Goal: Information Seeking & Learning: Learn about a topic

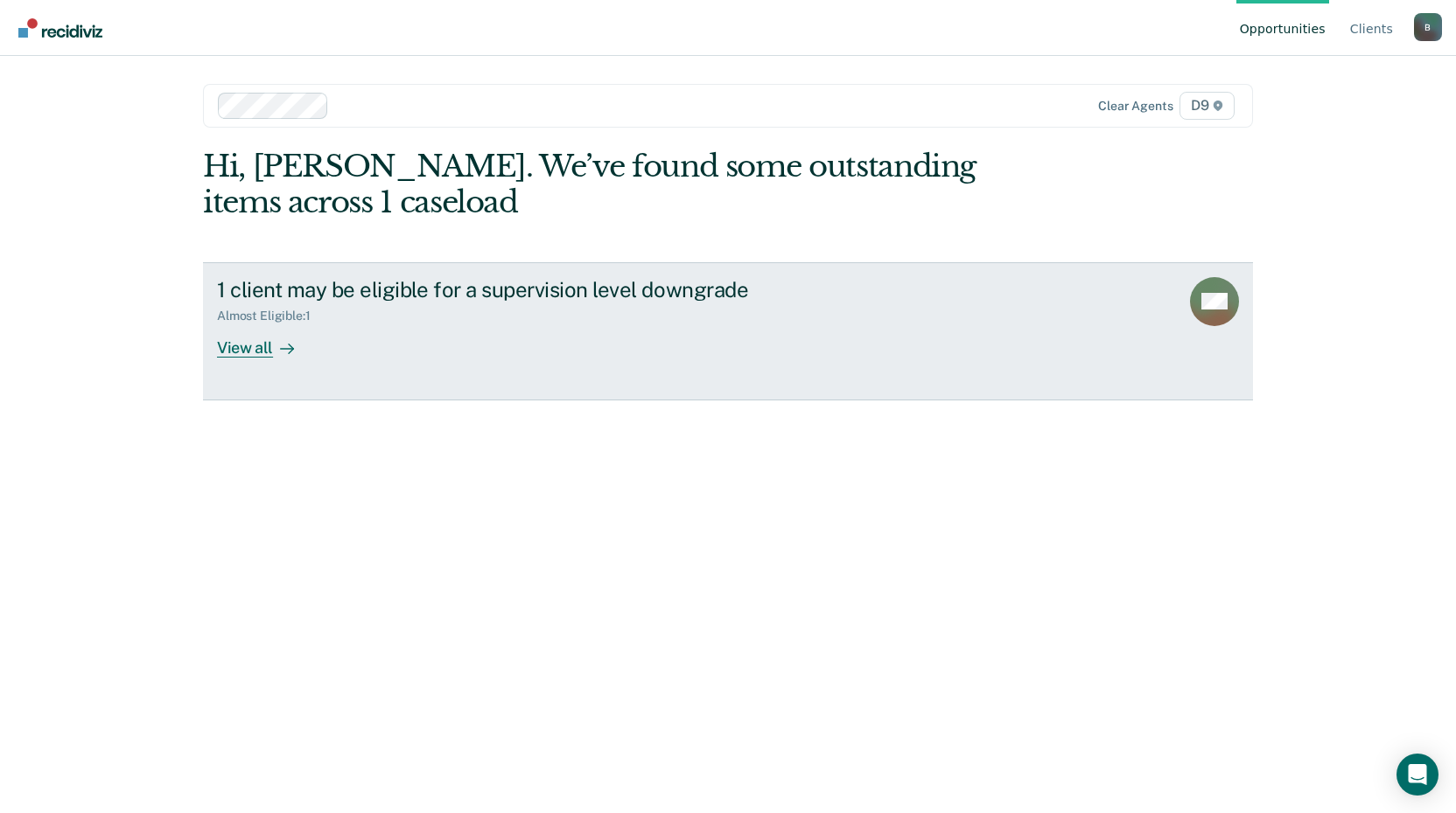
click at [254, 347] on div "View all" at bounding box center [266, 340] width 98 height 34
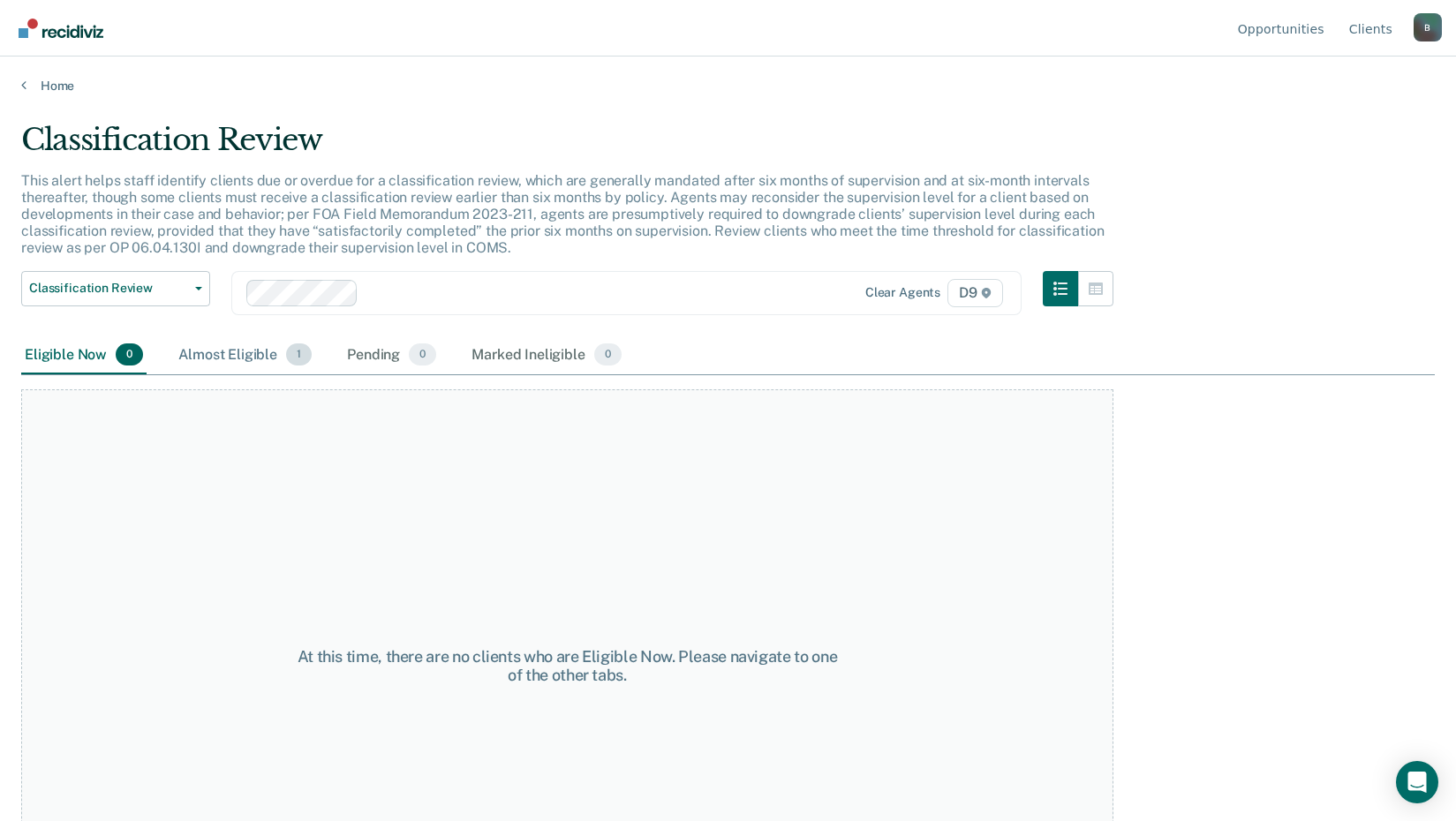
click at [243, 357] on div "Almost Eligible 1" at bounding box center [244, 356] width 140 height 39
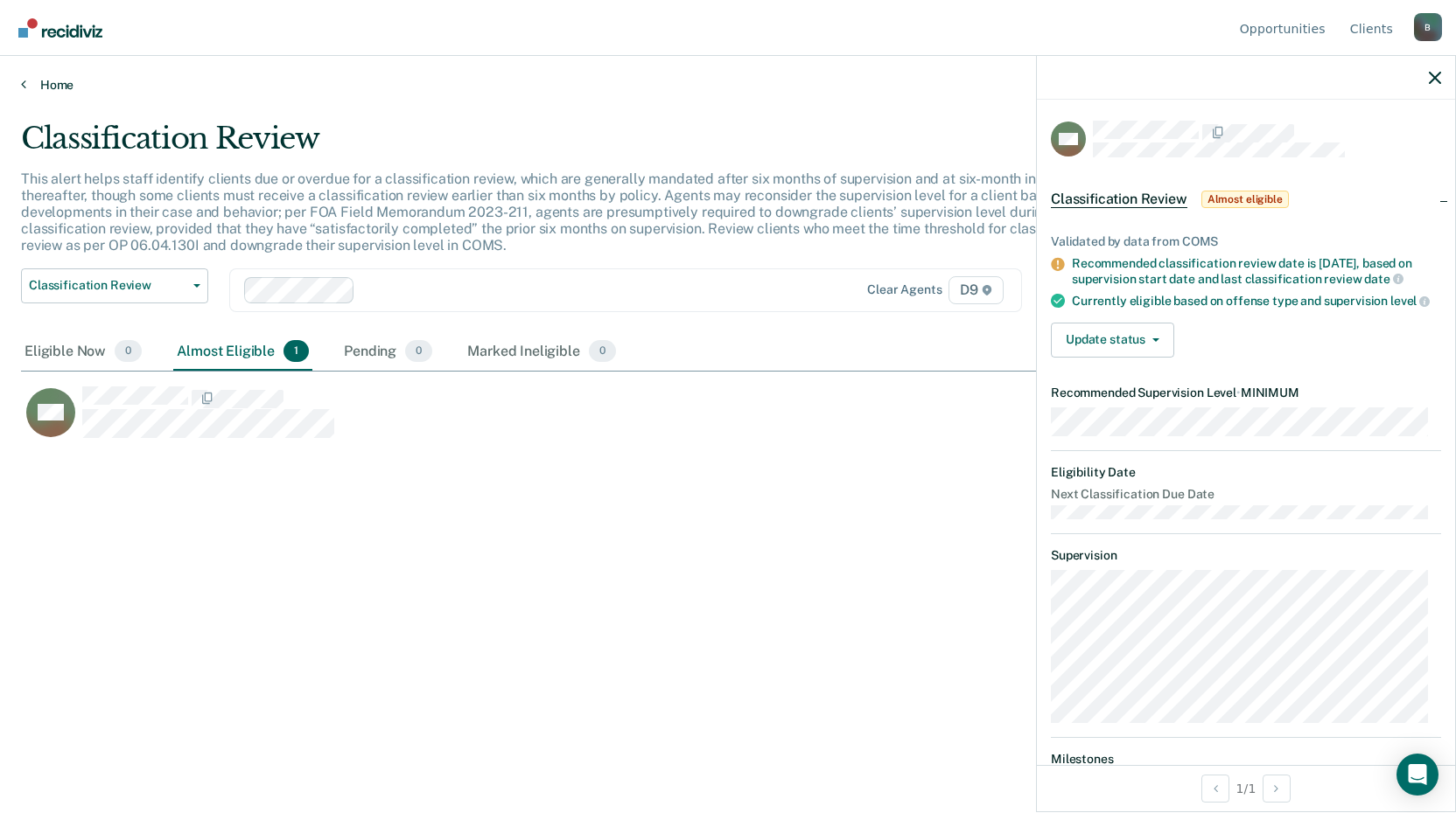
click at [33, 85] on link "Home" at bounding box center [728, 84] width 1413 height 16
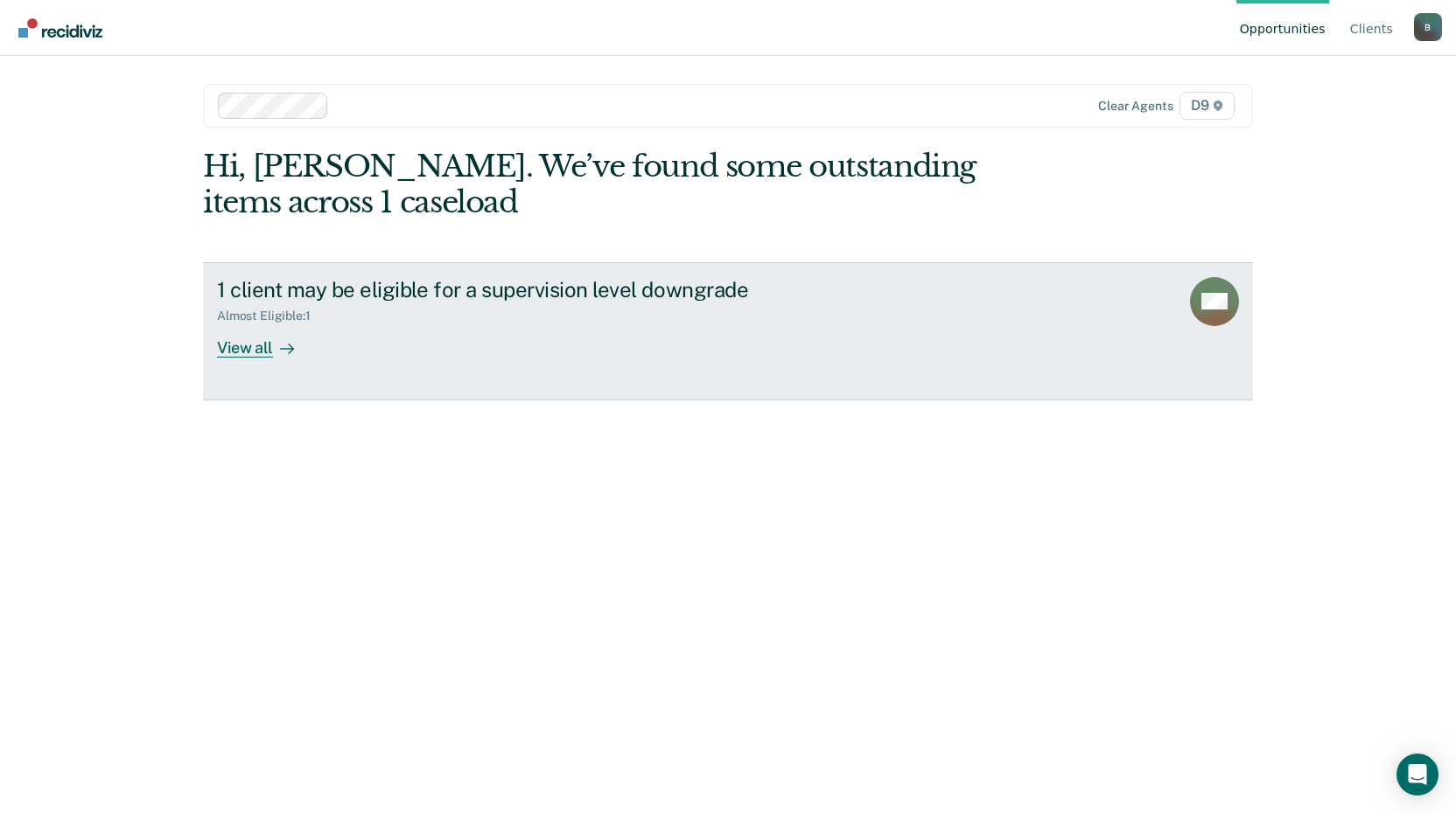
click at [243, 348] on div "View all" at bounding box center [266, 340] width 98 height 34
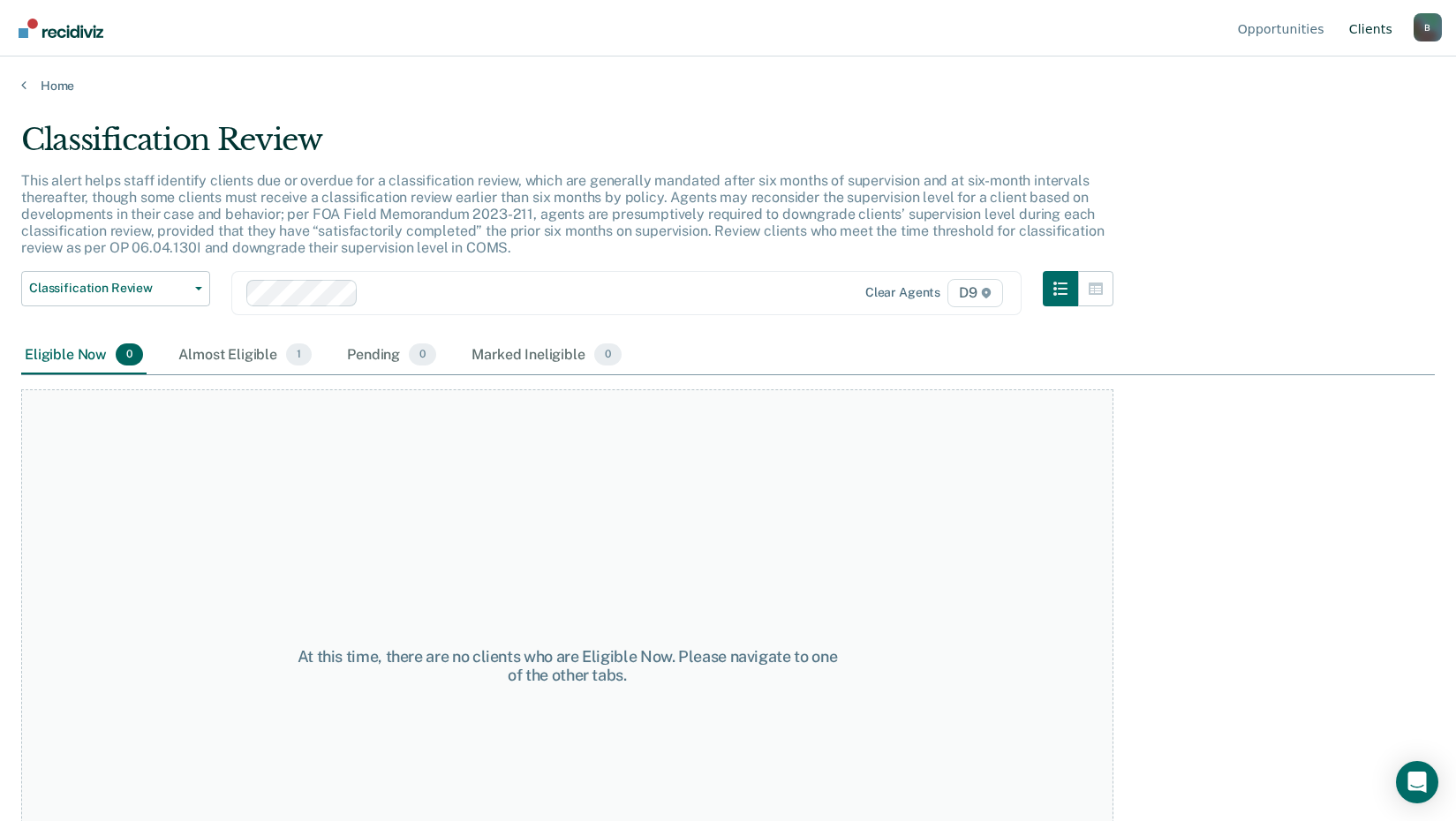
click at [1370, 23] on link "Client s" at bounding box center [1370, 28] width 50 height 57
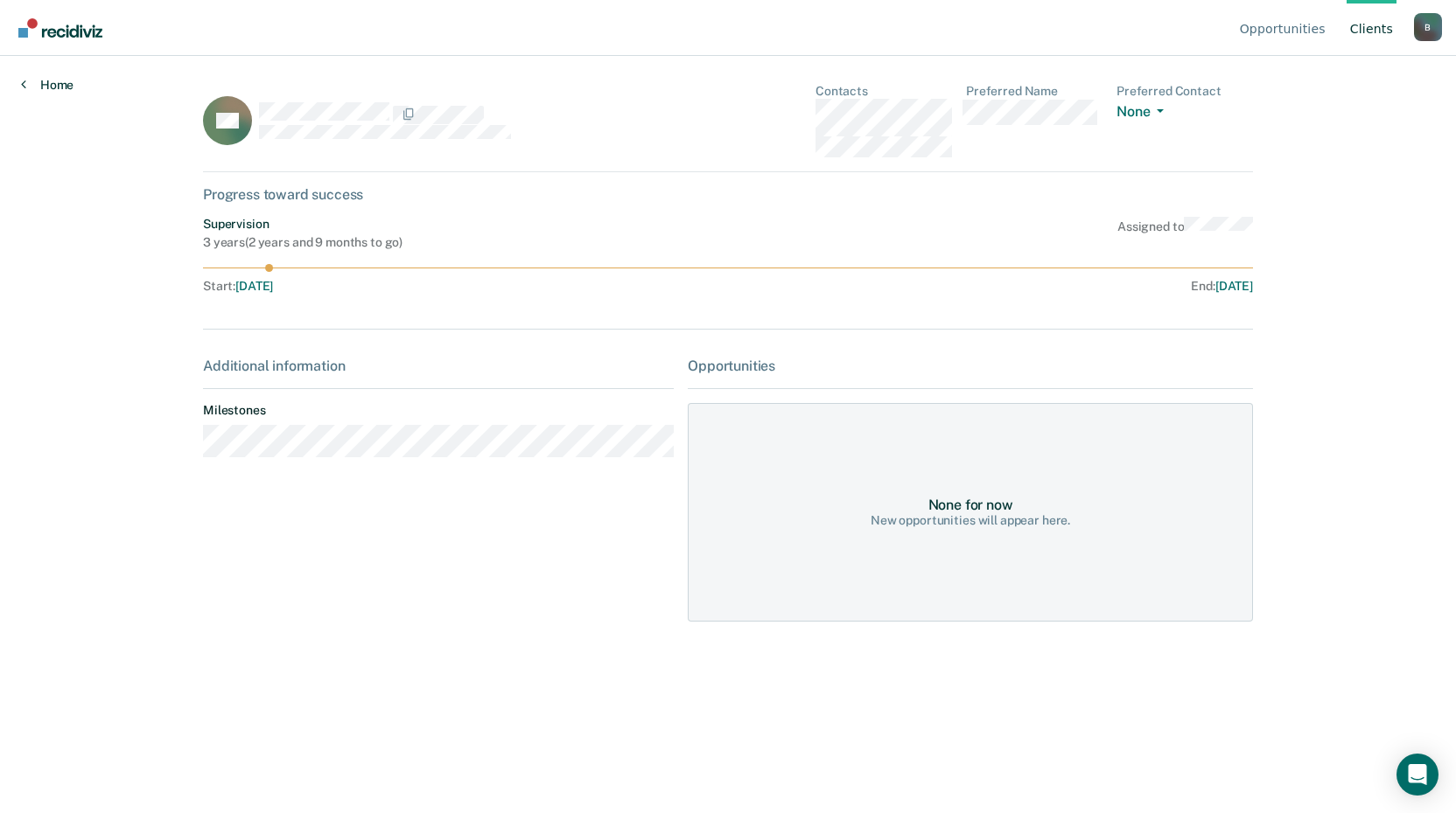
click at [23, 85] on icon at bounding box center [23, 83] width 5 height 14
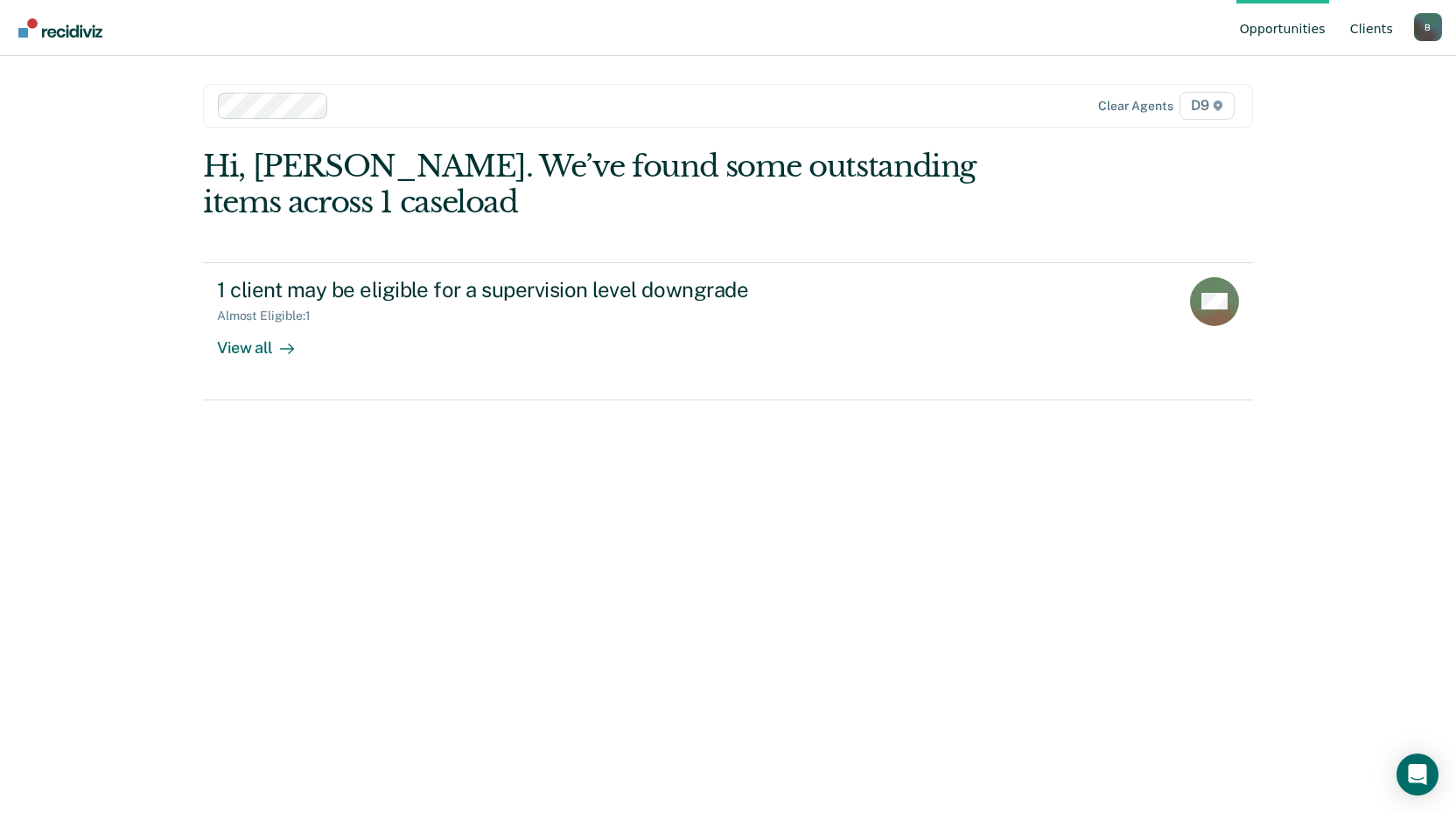
click at [1386, 23] on link "Client s" at bounding box center [1371, 28] width 50 height 56
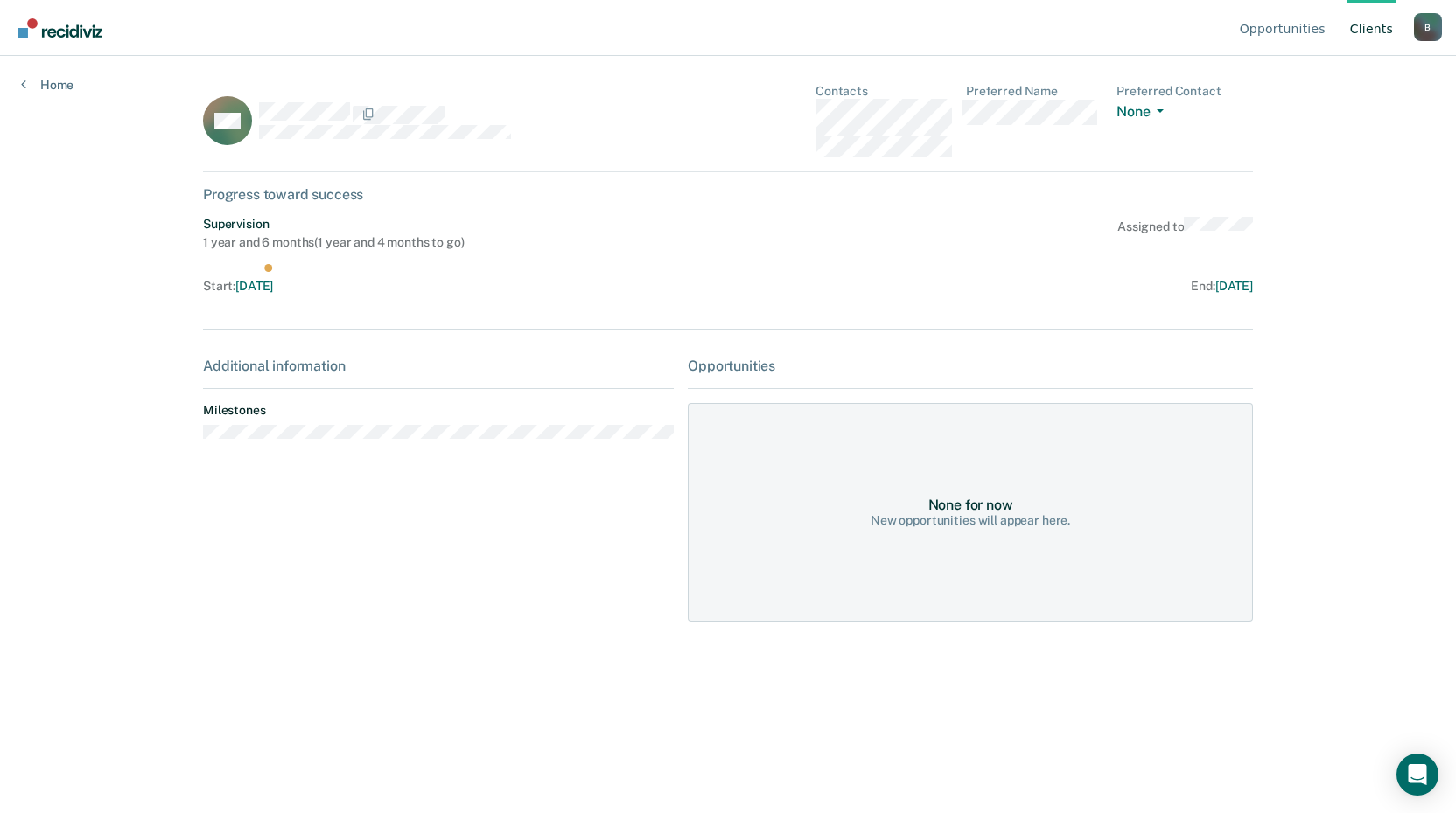
click at [1369, 28] on link "Client s" at bounding box center [1371, 28] width 50 height 56
click at [1375, 31] on link "Client s" at bounding box center [1371, 28] width 50 height 56
click at [1360, 29] on link "Client s" at bounding box center [1371, 28] width 50 height 56
click at [1369, 21] on link "Client s" at bounding box center [1371, 28] width 50 height 56
click at [19, 84] on div "Home" at bounding box center [47, 75] width 94 height 37
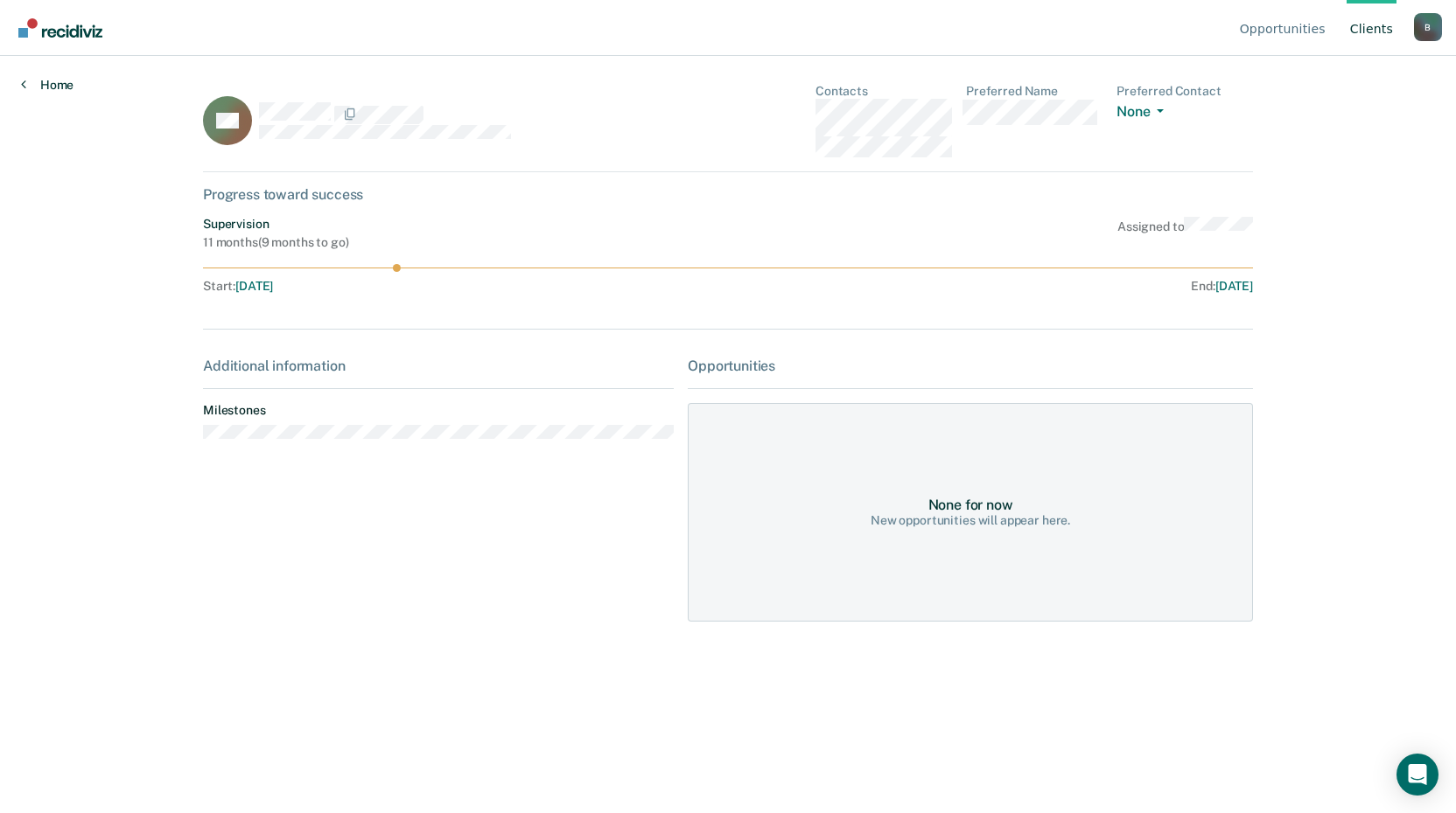
click at [22, 81] on icon at bounding box center [23, 83] width 5 height 14
